Goal: Transaction & Acquisition: Purchase product/service

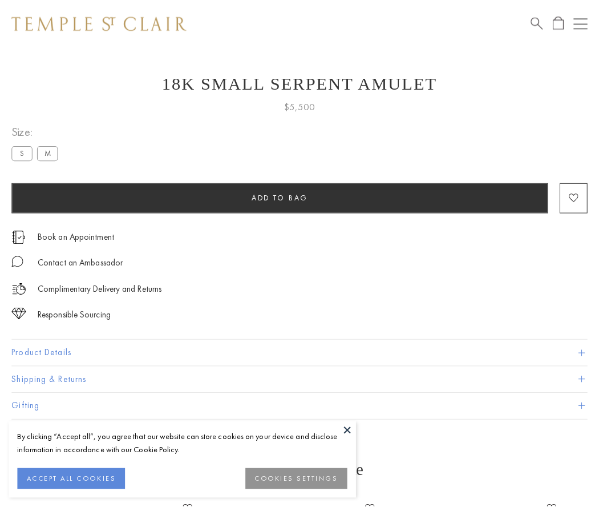
scroll to position [46, 0]
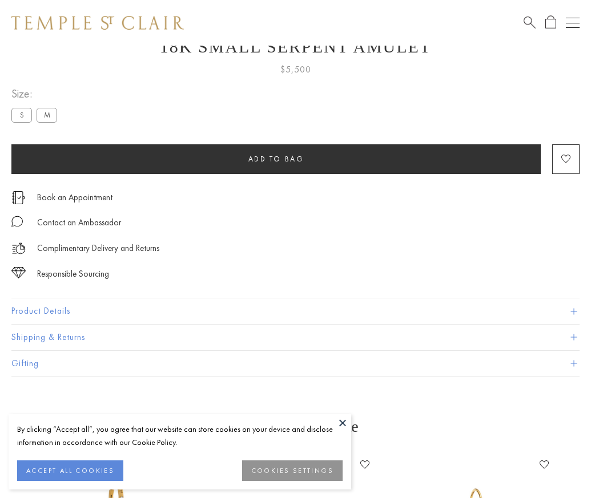
click at [276, 159] on span "Add to bag" at bounding box center [276, 159] width 56 height 10
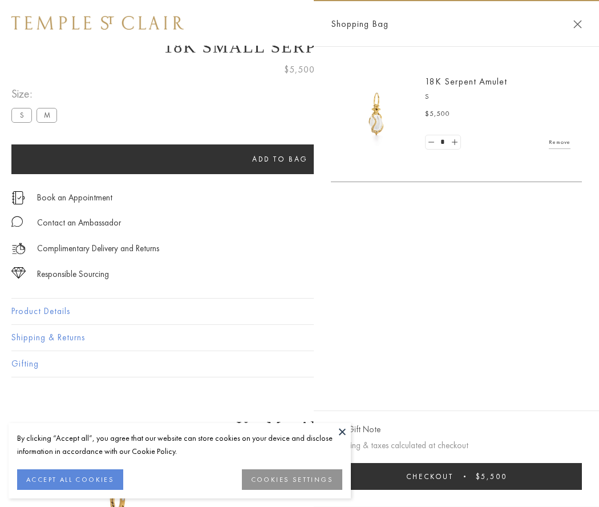
click at [454, 476] on span "Checkout" at bounding box center [429, 477] width 47 height 10
